Goal: Task Accomplishment & Management: Manage account settings

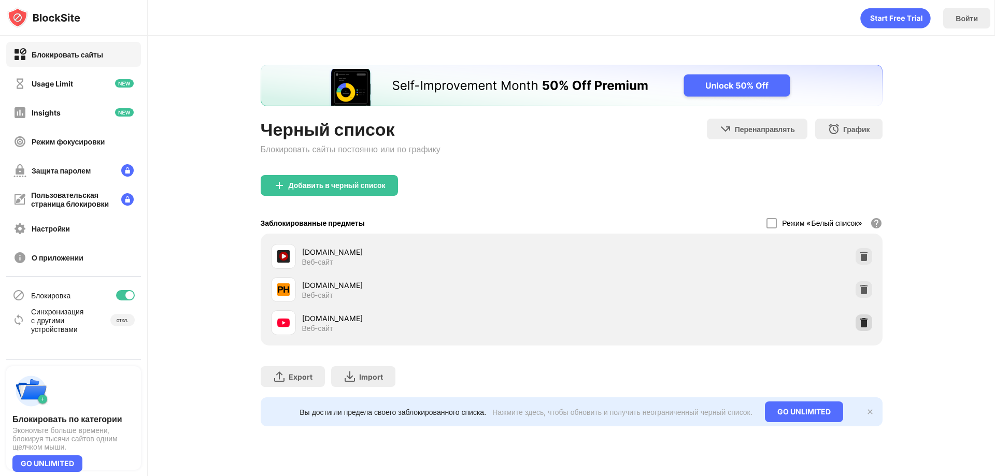
click at [867, 324] on img at bounding box center [864, 323] width 10 height 10
